Goal: Find specific page/section: Find specific page/section

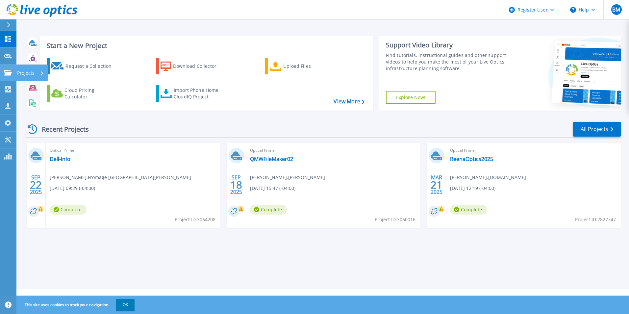
click at [7, 72] on icon at bounding box center [8, 73] width 8 height 6
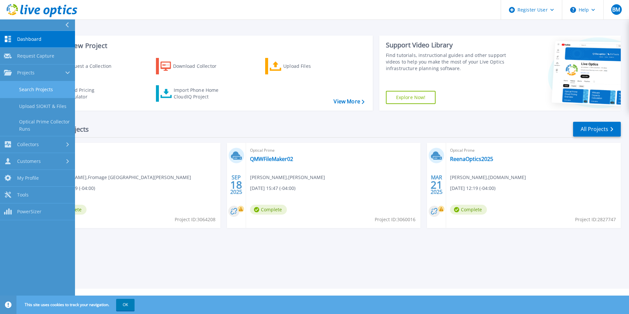
click at [31, 89] on link "Search Projects" at bounding box center [37, 89] width 75 height 17
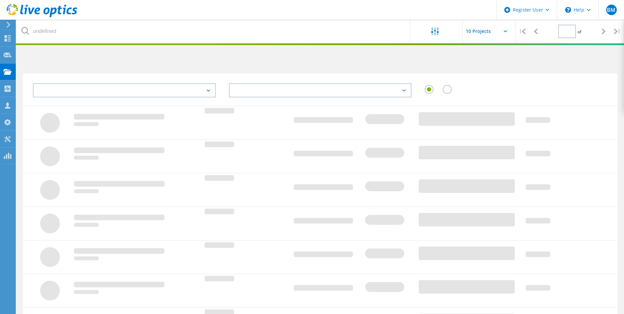
type input "1"
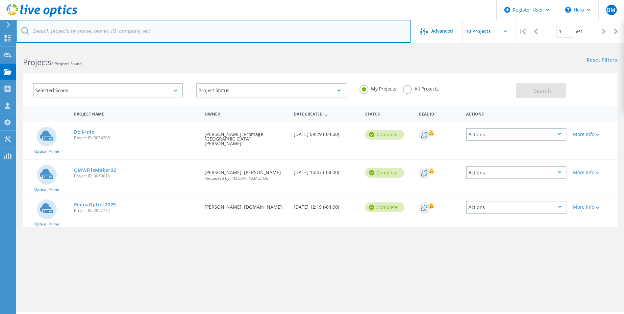
click at [62, 29] on input "text" at bounding box center [213, 31] width 394 height 23
paste input "CareRx"
type input "CareRx"
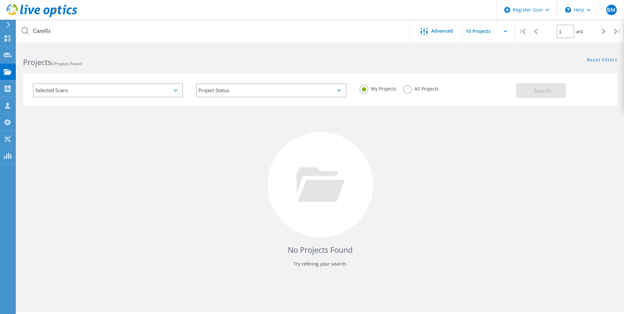
click at [407, 90] on label "All Projects" at bounding box center [421, 88] width 36 height 6
click at [0, 0] on input "All Projects" at bounding box center [0, 0] width 0 height 0
click at [524, 91] on button "Search" at bounding box center [541, 90] width 50 height 15
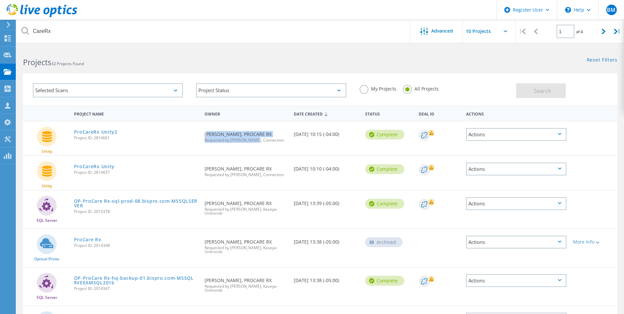
drag, startPoint x: 203, startPoint y: 133, endPoint x: 257, endPoint y: 144, distance: 55.3
click at [257, 144] on div "Requested By James Fullard, PROCARE RX Requested by John Murdoch, Connection" at bounding box center [245, 134] width 89 height 27
drag, startPoint x: 257, startPoint y: 144, endPoint x: 248, endPoint y: 151, distance: 11.5
click at [250, 150] on div "Requested By James Fullard, PROCARE RX Requested by John Murdoch, Connection" at bounding box center [245, 138] width 89 height 34
click at [87, 237] on link "ProCare Rx" at bounding box center [87, 239] width 27 height 5
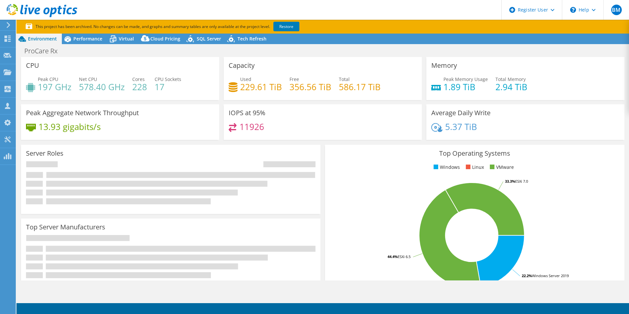
select select "USEast"
select select "USD"
